Goal: Task Accomplishment & Management: Manage account settings

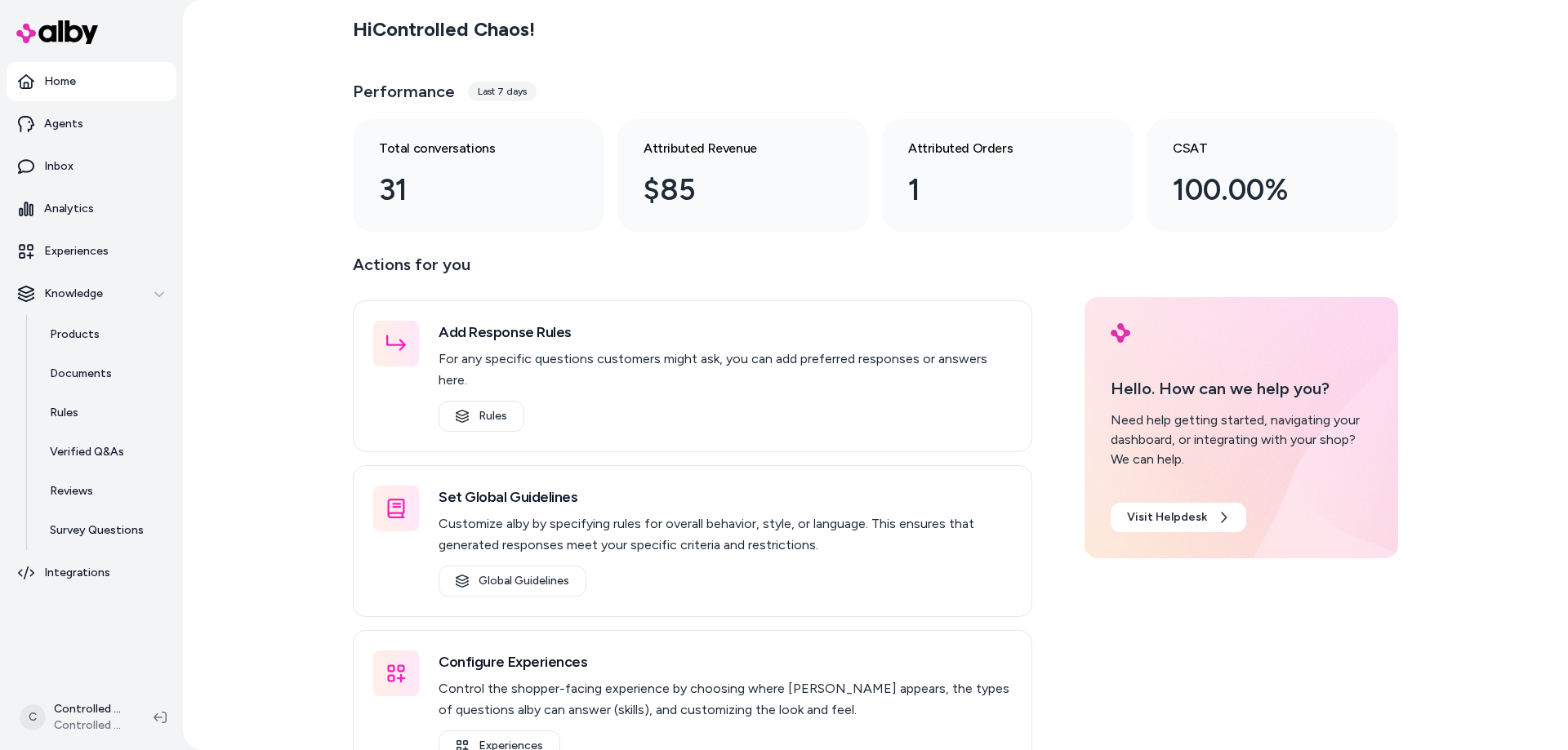
click at [500, 94] on div "Last 7 days" at bounding box center [501, 92] width 68 height 20
click at [500, 83] on div "Last 7 days" at bounding box center [501, 92] width 68 height 20
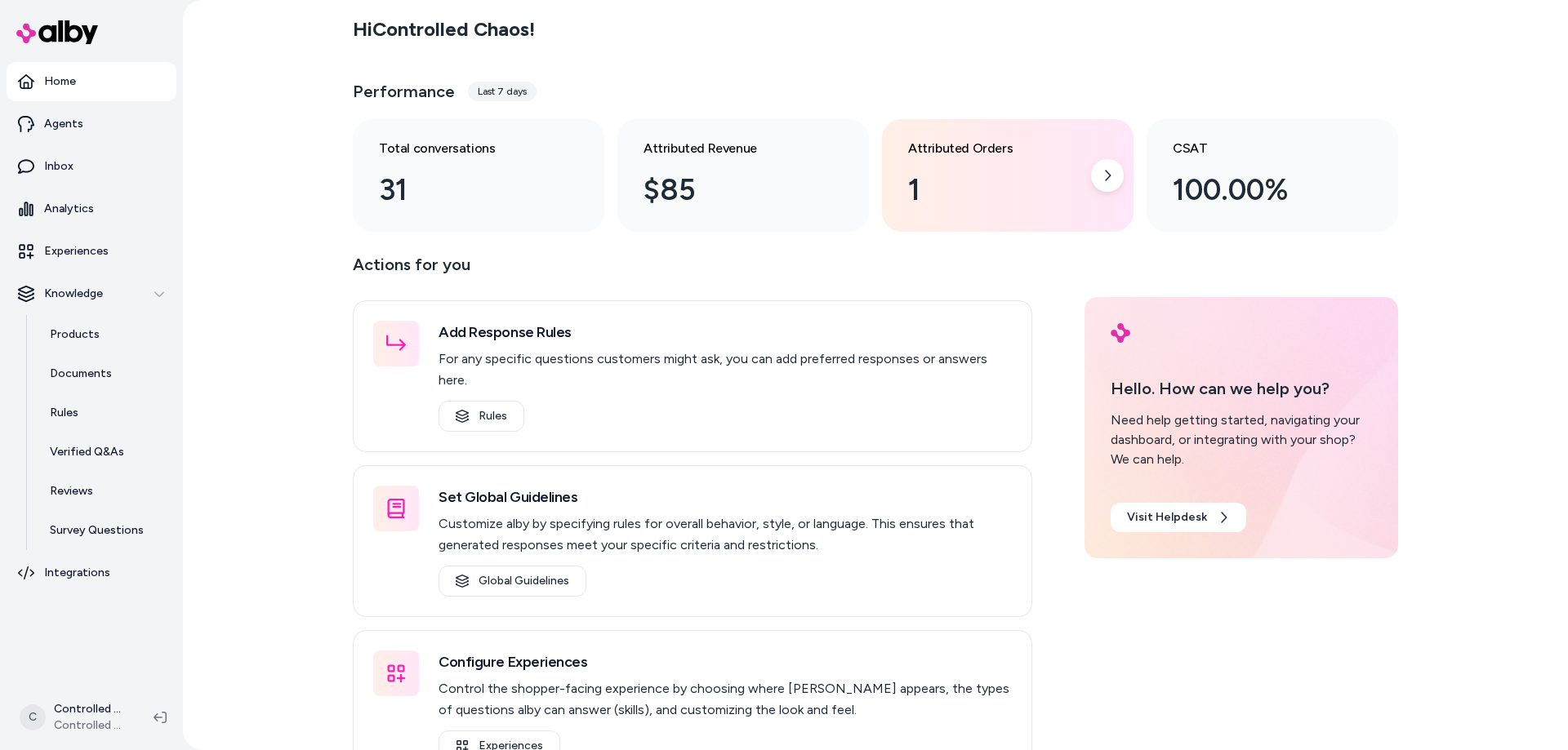
click at [922, 190] on div "1" at bounding box center [994, 190] width 173 height 44
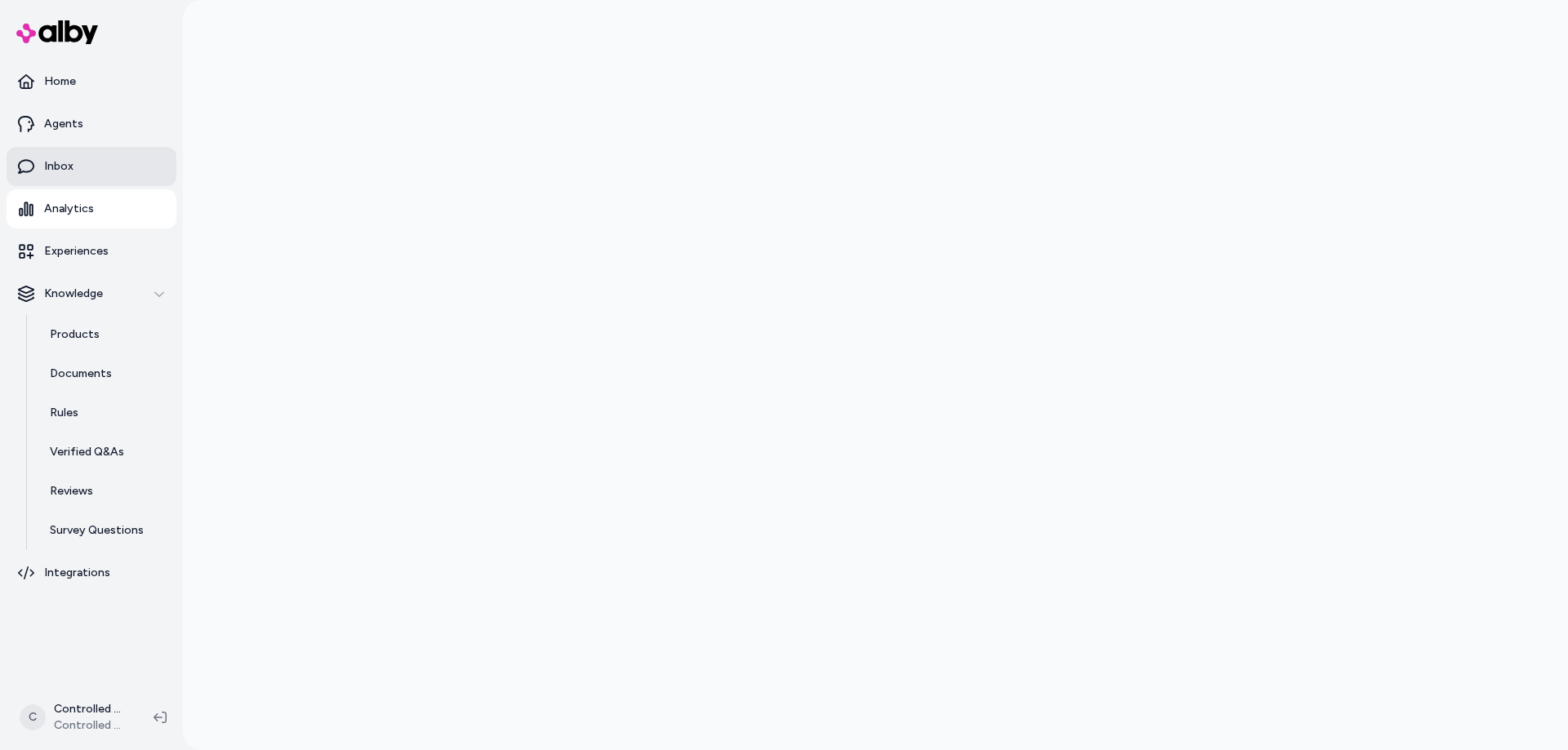
click at [94, 161] on link "Inbox" at bounding box center [91, 166] width 170 height 39
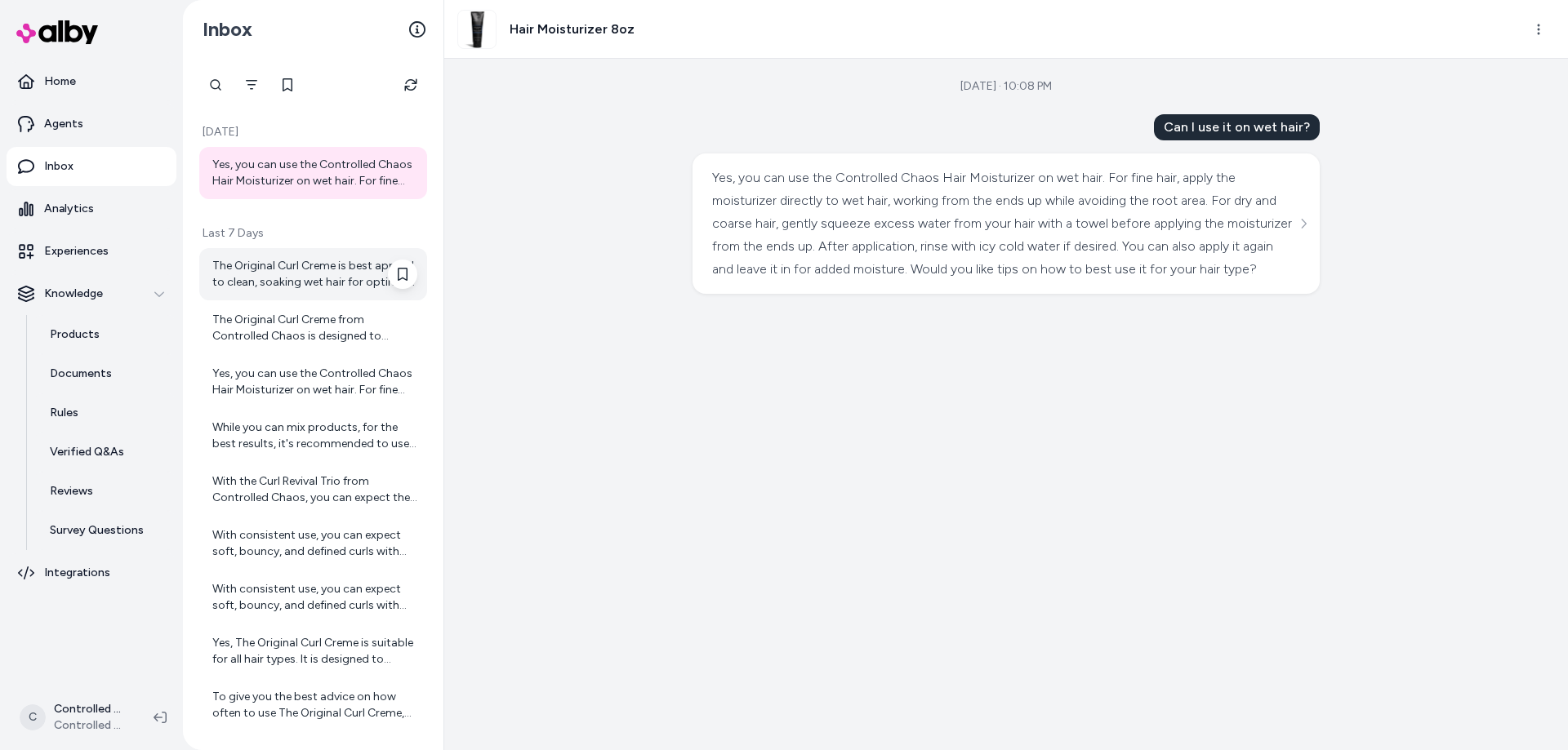
click at [272, 259] on div "The Original Curl Creme is best applied to clean, soaking wet hair for optimal …" at bounding box center [315, 274] width 205 height 33
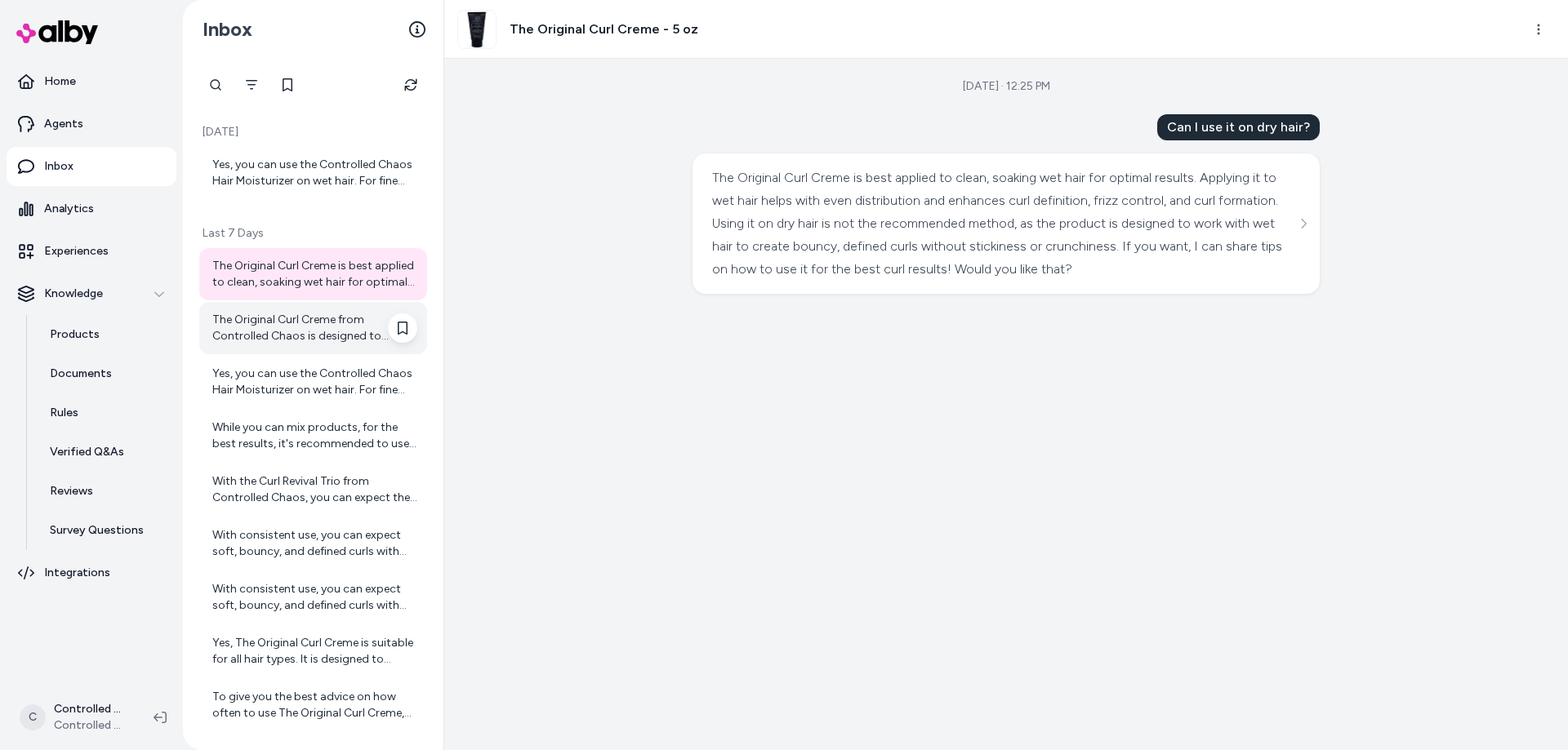
click at [273, 331] on div "The Original Curl Creme from Controlled Chaos is designed to provide a natural …" at bounding box center [315, 328] width 205 height 33
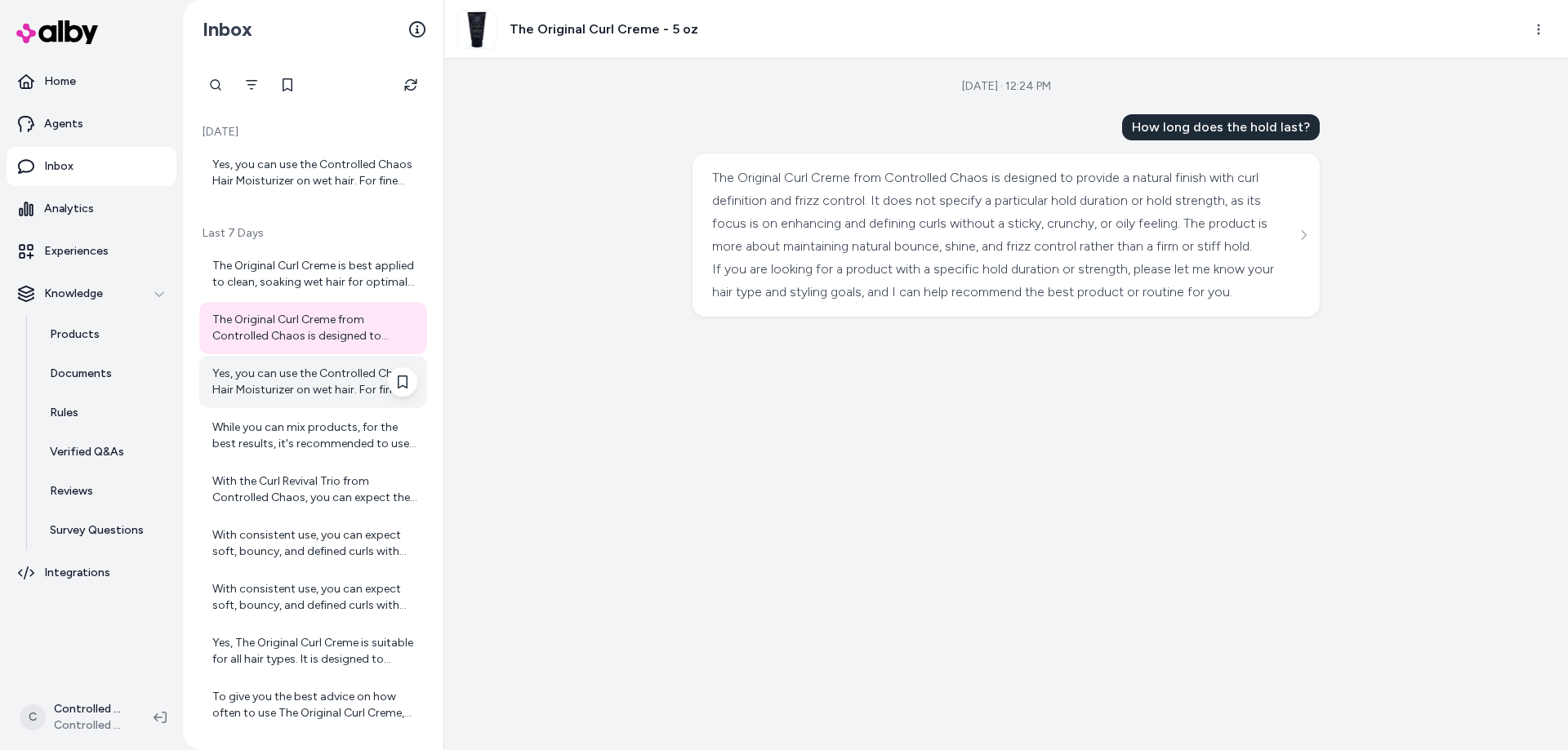
click at [280, 387] on div "Yes, you can use the Controlled Chaos Hair Moisturizer on wet hair. For fine ha…" at bounding box center [315, 381] width 205 height 33
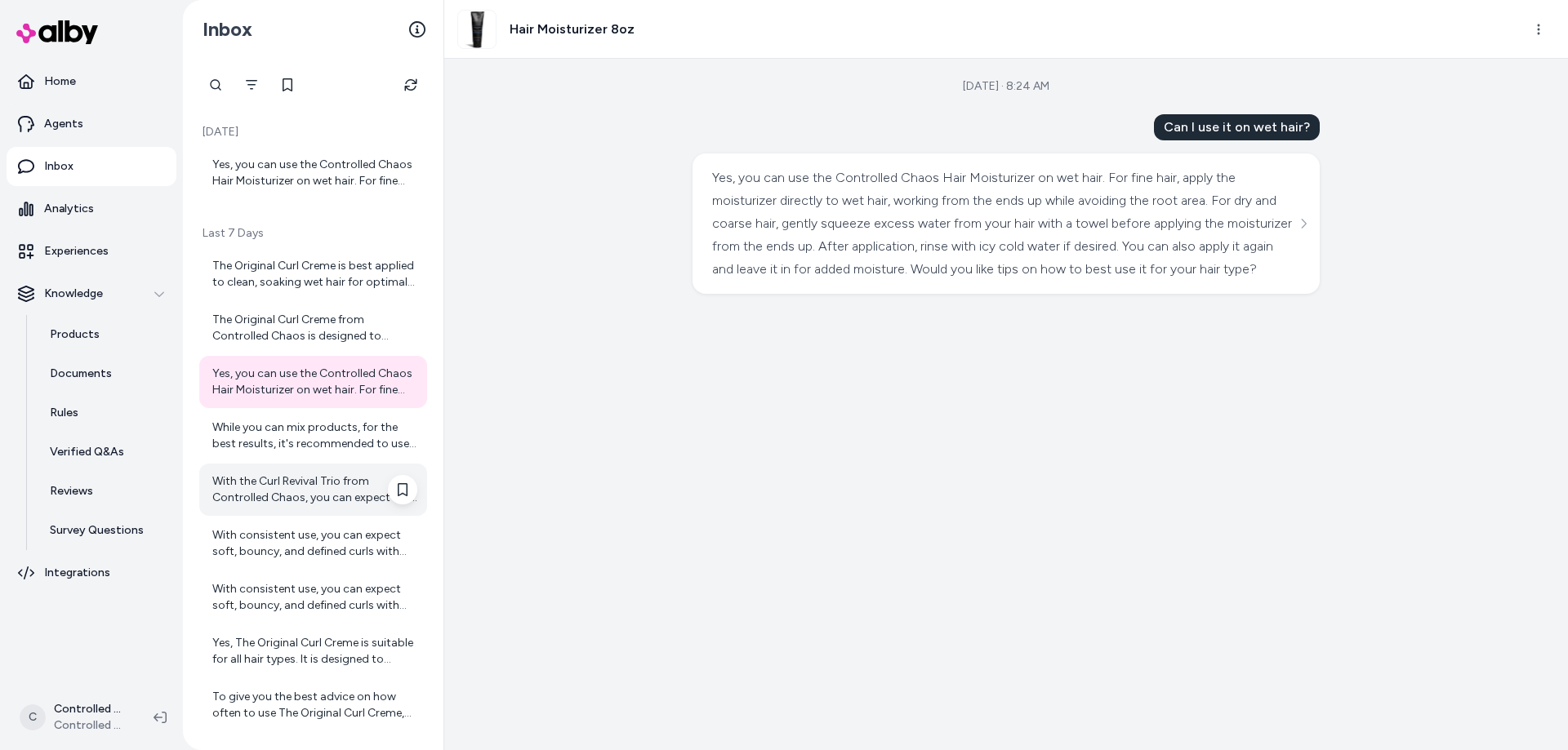
click at [277, 465] on div "With the Curl Revival Trio from Controlled Chaos, you can expect the following …" at bounding box center [313, 490] width 228 height 52
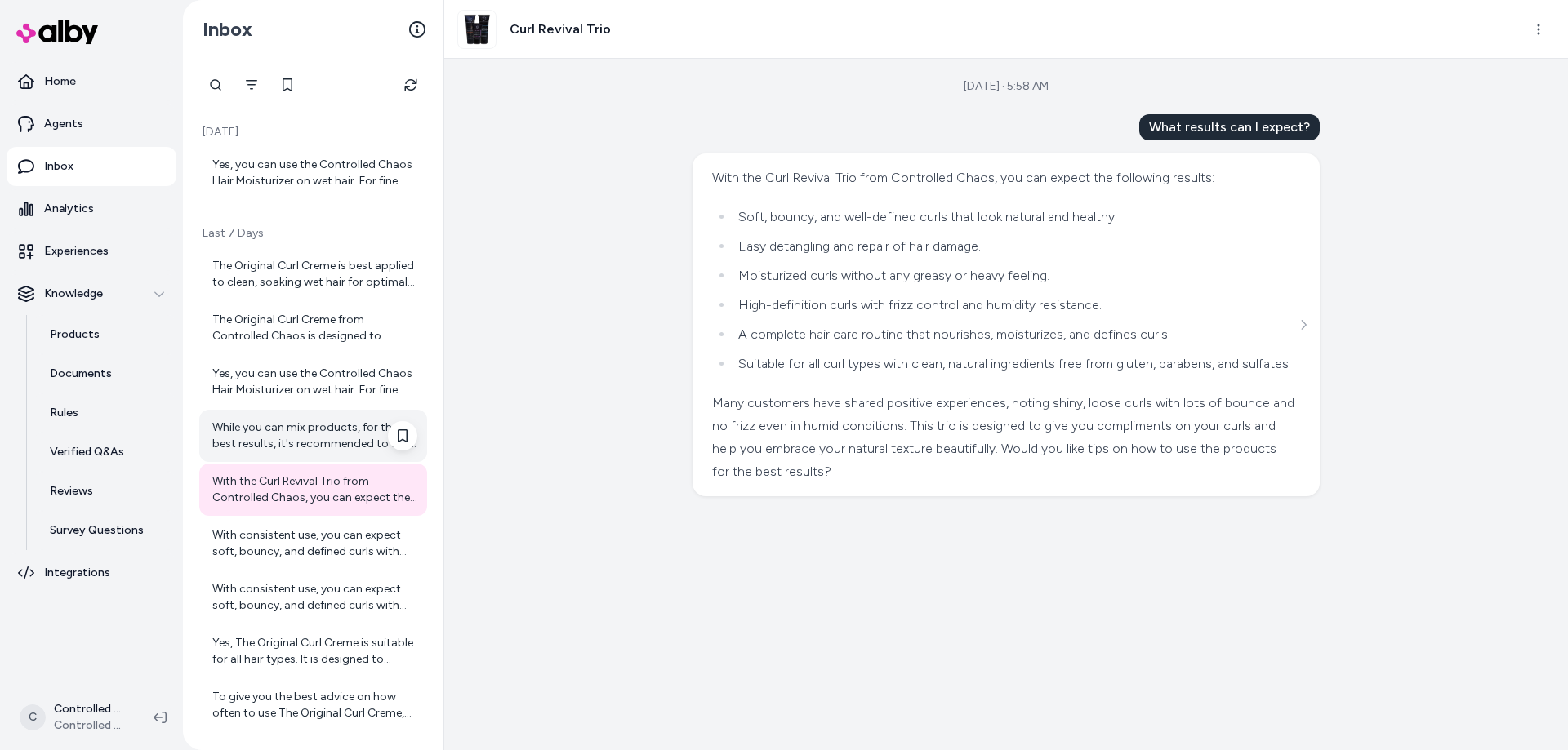
click at [285, 444] on div "While you can mix products, for the best results, it's recommended to use the C…" at bounding box center [315, 435] width 205 height 33
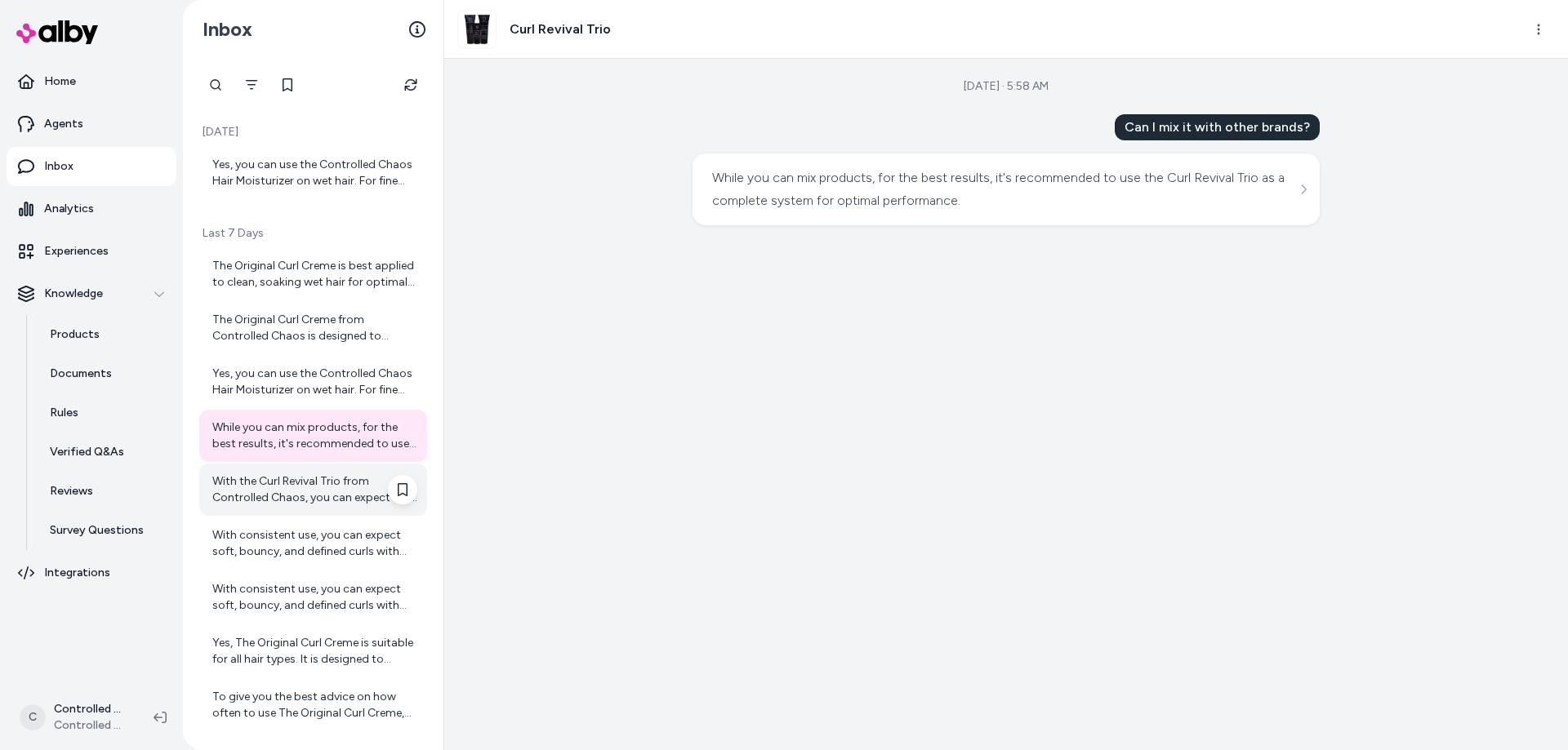
click at [279, 480] on div "With the Curl Revival Trio from Controlled Chaos, you can expect the following …" at bounding box center [315, 490] width 205 height 33
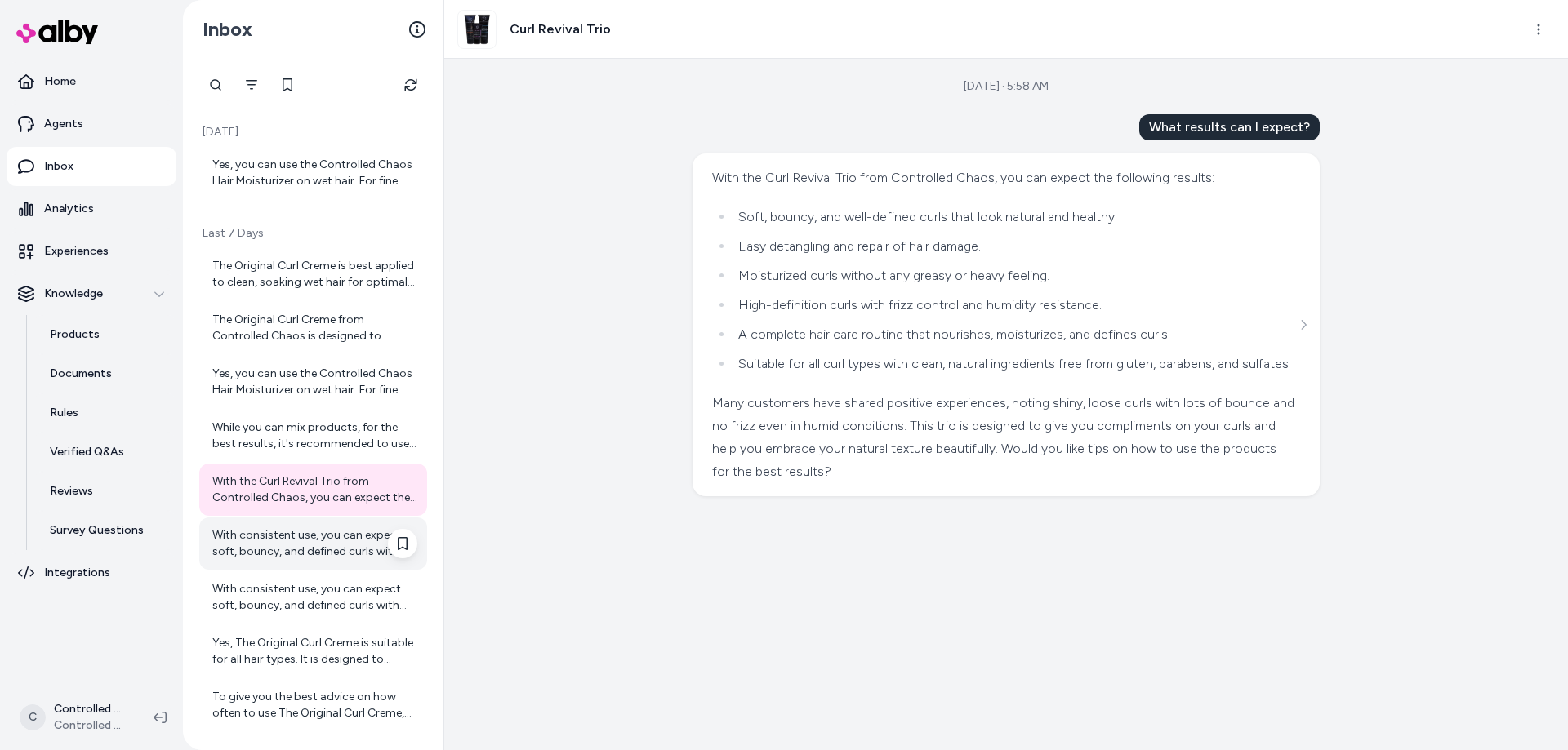
click at [276, 532] on div "With consistent use, you can expect soft, bouncy, and defined curls with reduce…" at bounding box center [315, 543] width 205 height 33
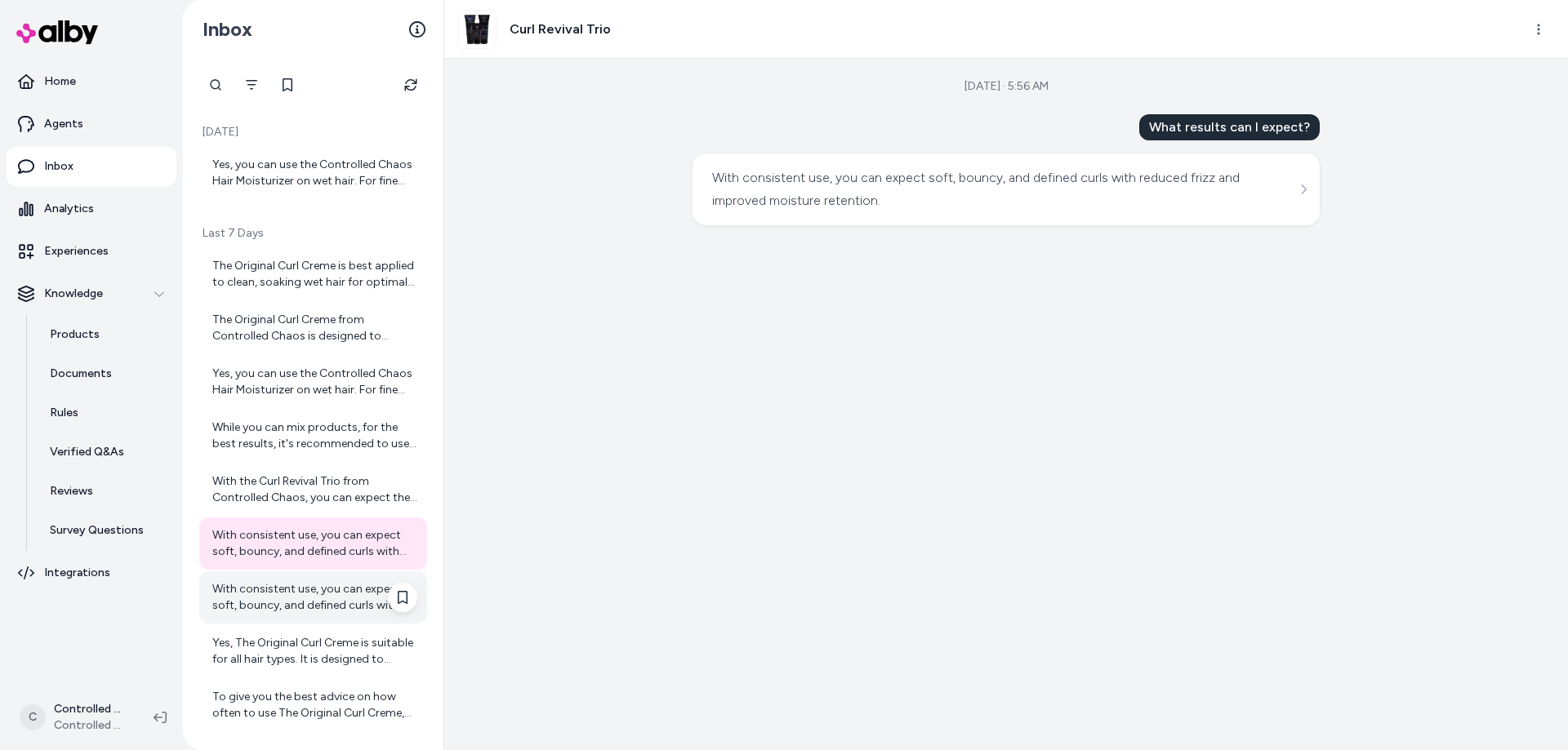
click at [264, 586] on div "With consistent use, you can expect soft, bouncy, and defined curls with reduce…" at bounding box center [315, 597] width 205 height 33
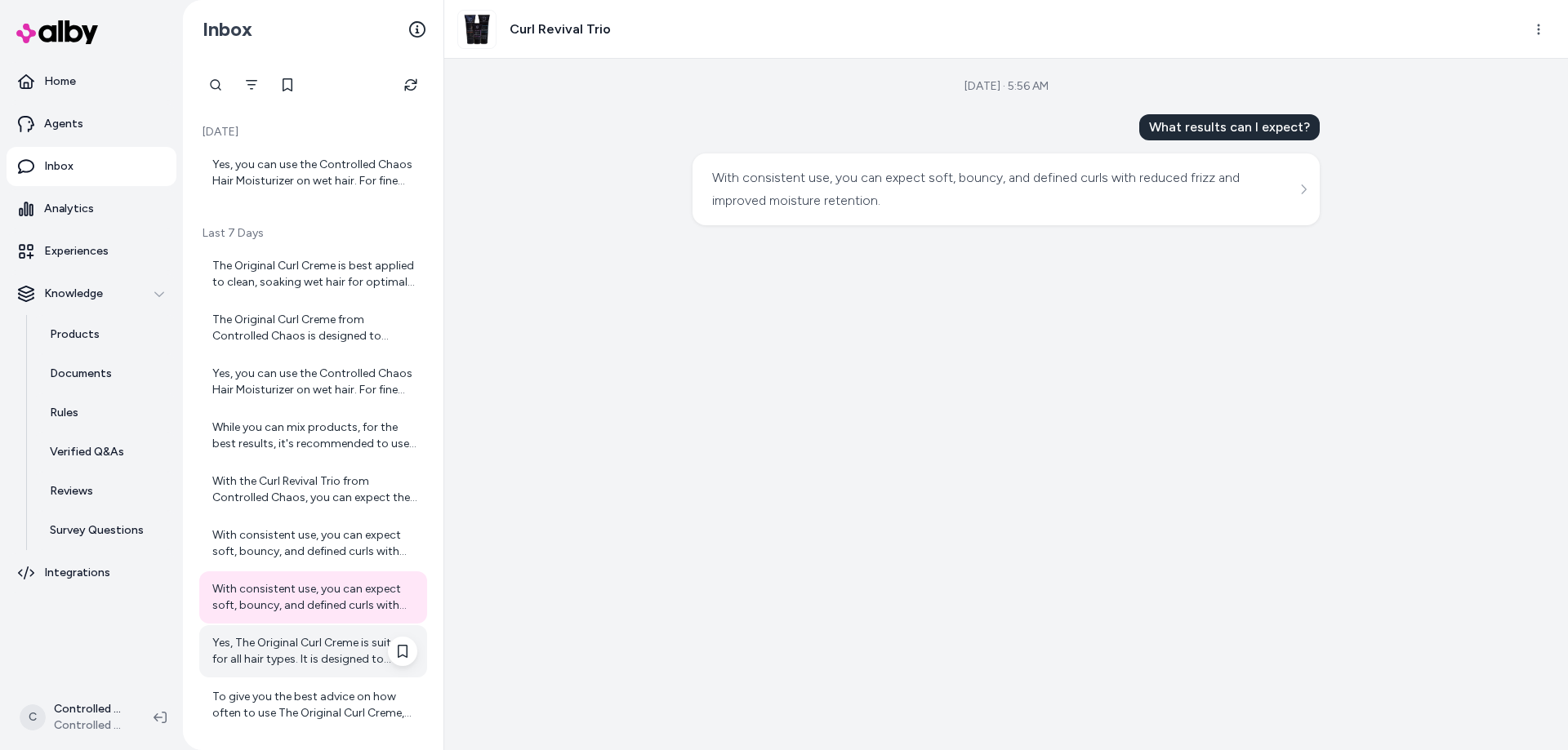
click at [268, 634] on div "Yes, The Original Curl Creme is suitable for all hair types. It is designed to …" at bounding box center [313, 651] width 228 height 52
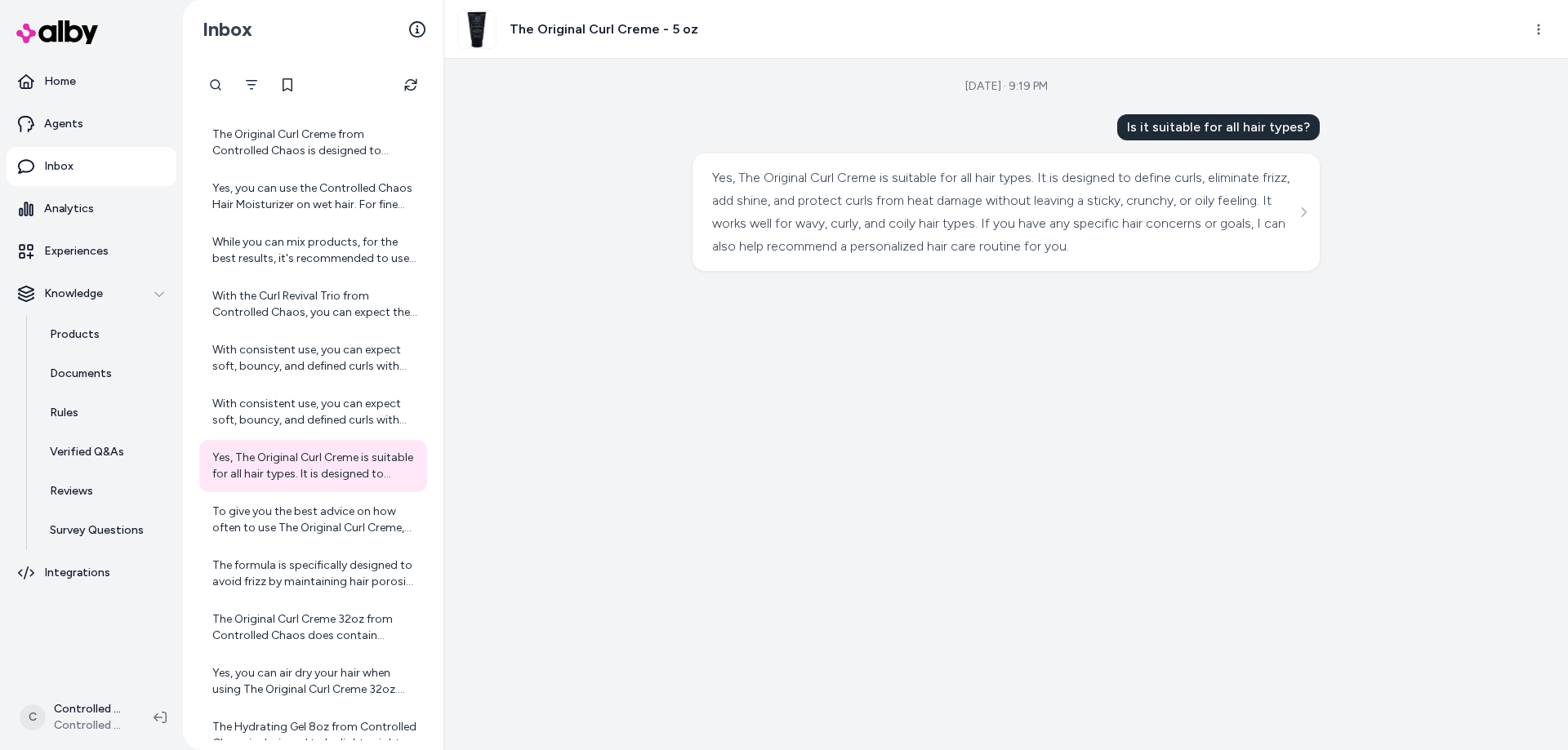
scroll to position [186, 0]
click at [304, 531] on div "To give you the best advice on how often to use The Original Curl Creme, could …" at bounding box center [315, 519] width 205 height 33
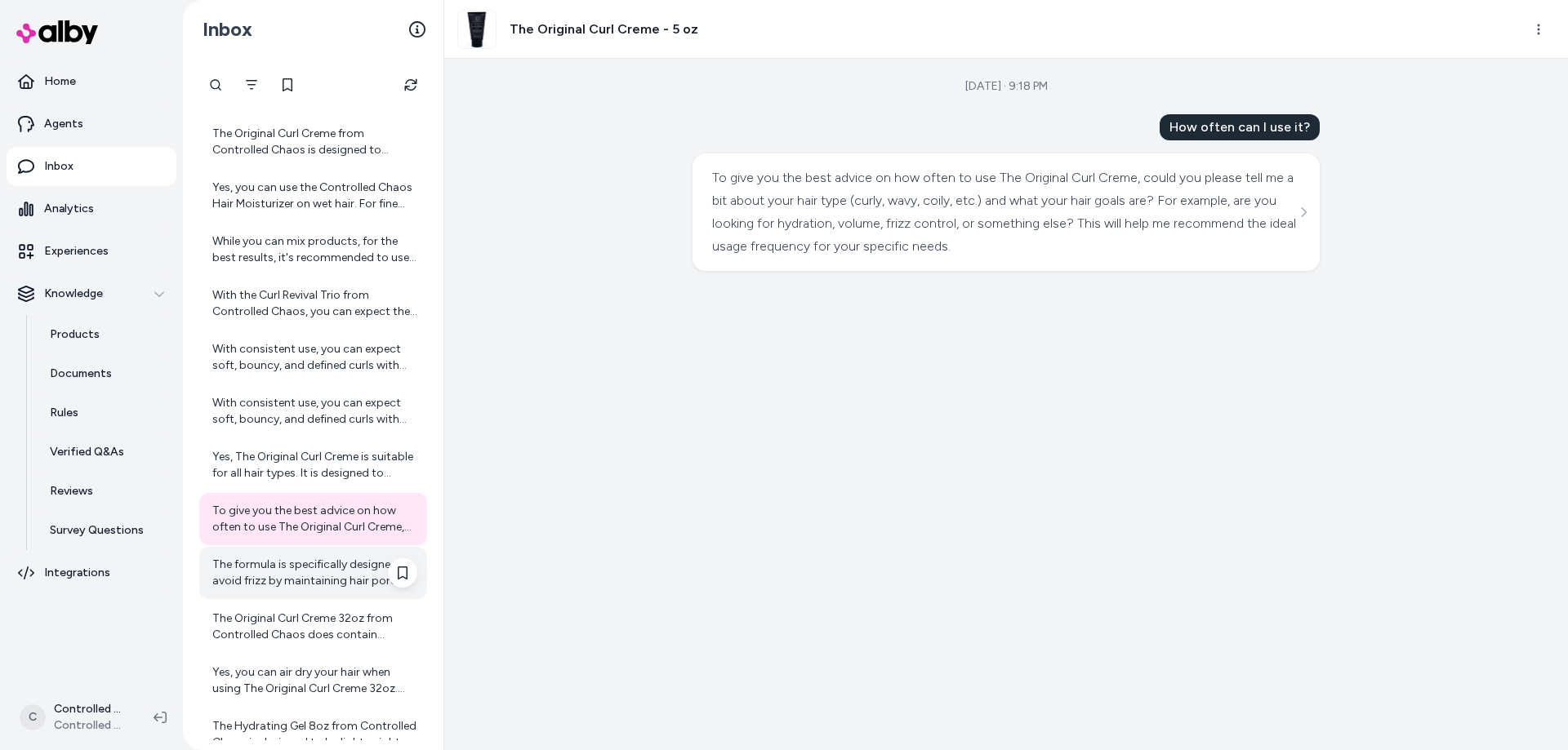
click at [306, 579] on div "The formula is specifically designed to avoid frizz by maintaining hair porosit…" at bounding box center [315, 572] width 205 height 33
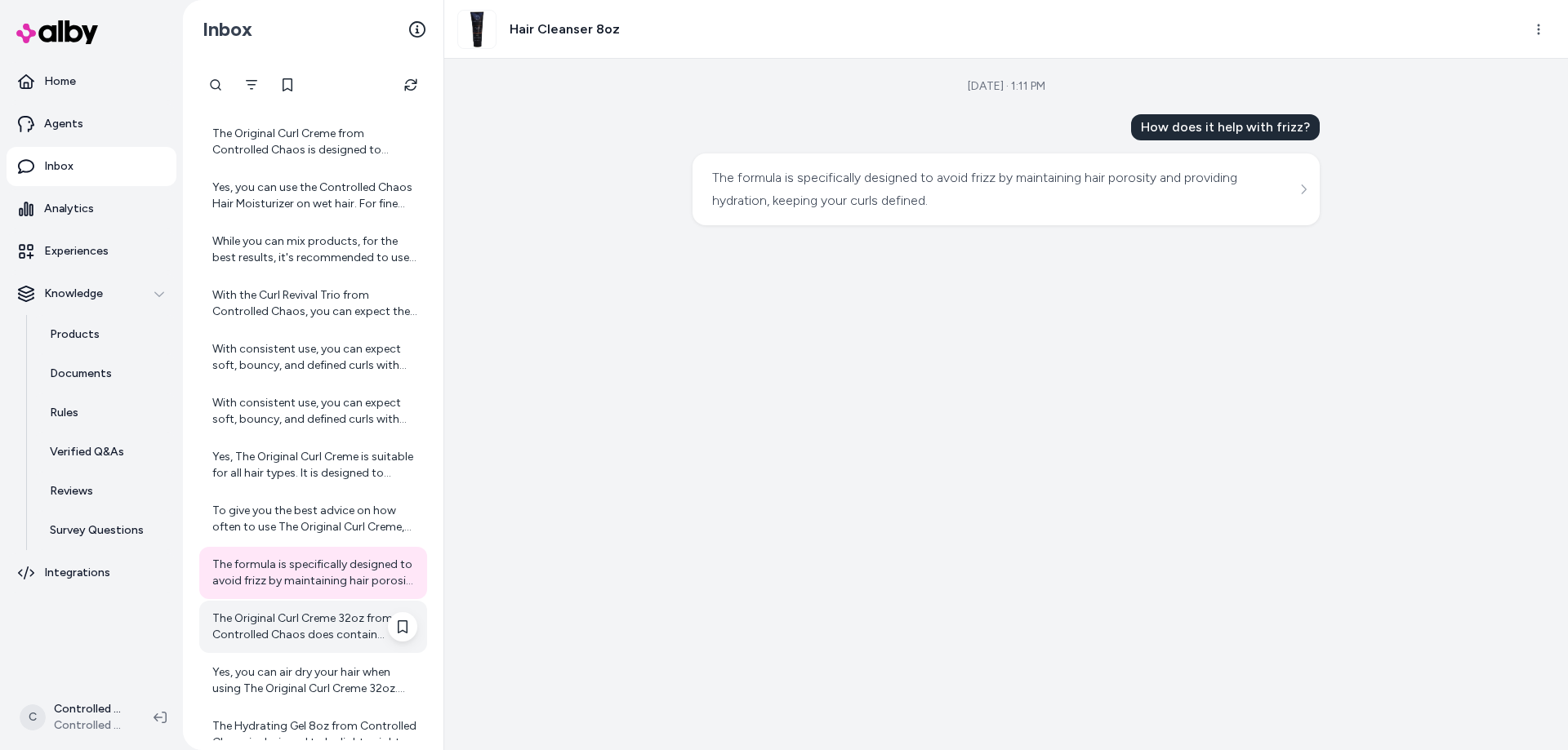
click at [296, 629] on div "The Original Curl Creme 32oz from Controlled Chaos does contain fragrance as on…" at bounding box center [315, 626] width 205 height 33
